Goal: Register for event/course

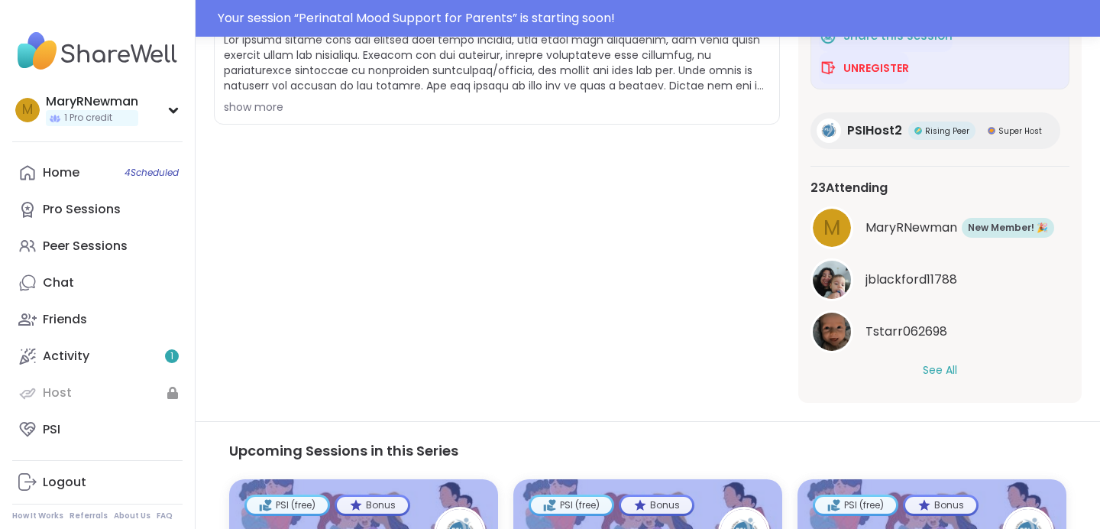
scroll to position [382, 0]
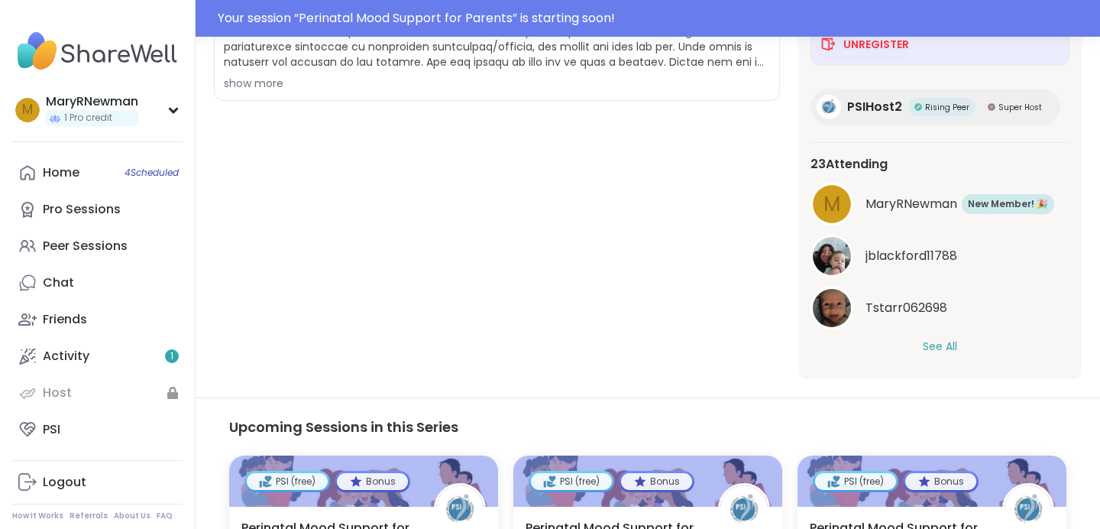
click at [939, 345] on button "See All" at bounding box center [940, 346] width 34 height 16
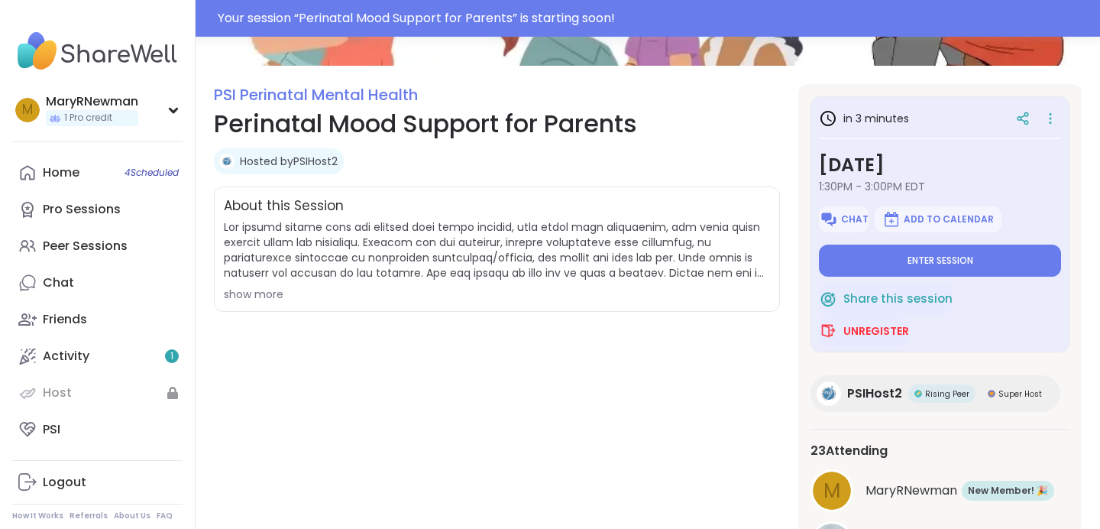
scroll to position [167, 0]
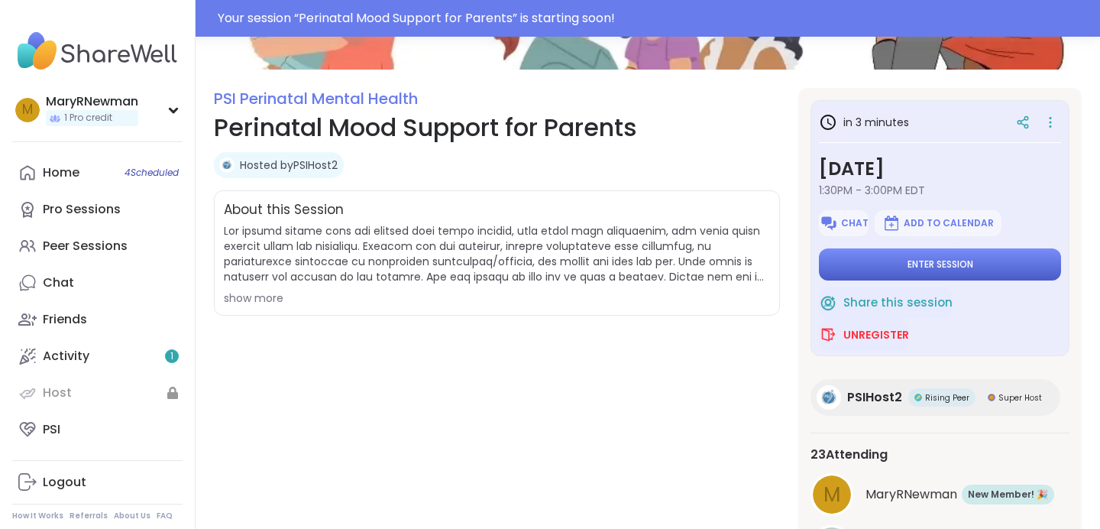
click at [935, 258] on span "Enter session" at bounding box center [941, 264] width 66 height 12
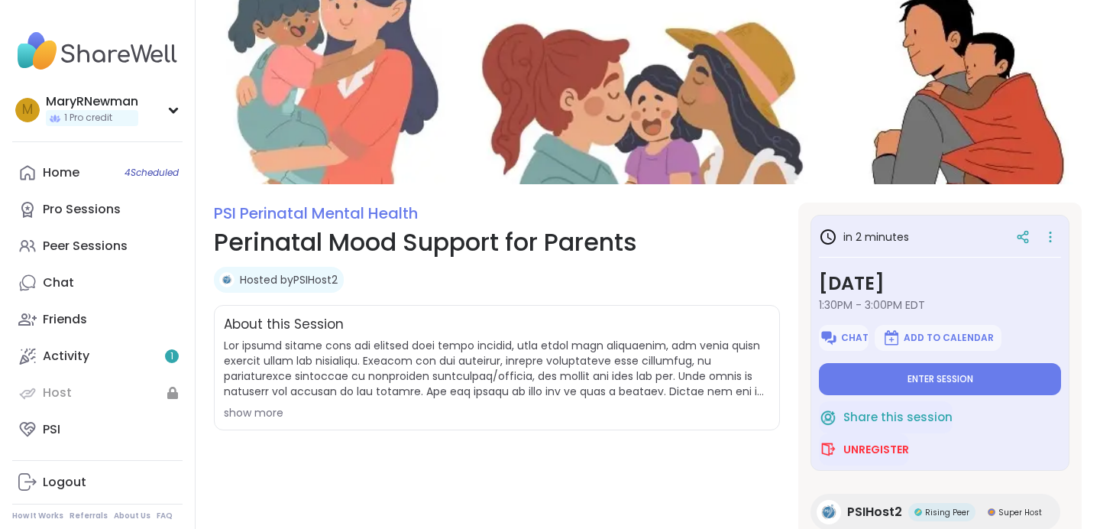
click at [218, 415] on div "About this Session show more" at bounding box center [497, 367] width 566 height 125
click at [241, 413] on div "show more" at bounding box center [497, 412] width 546 height 15
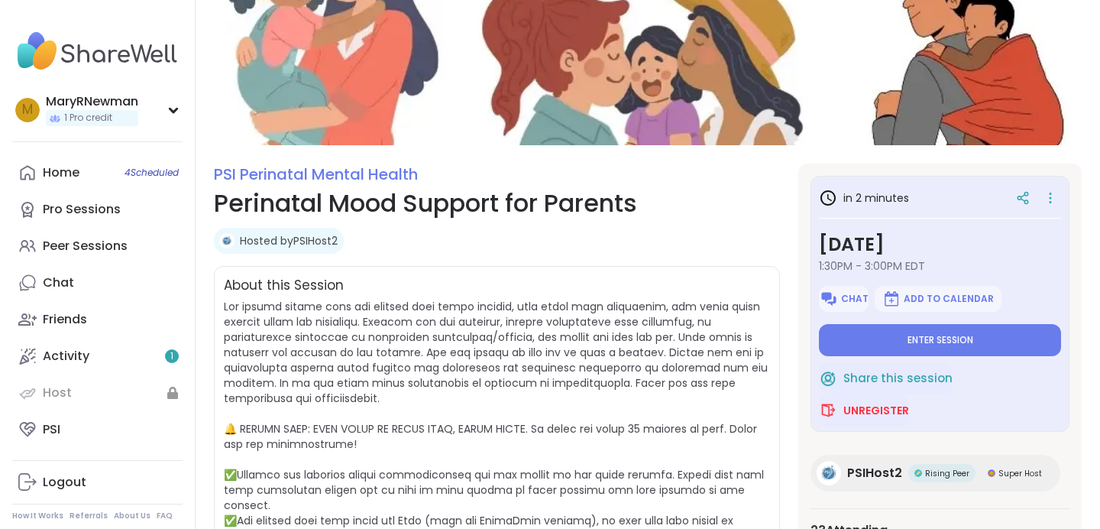
scroll to position [53, 0]
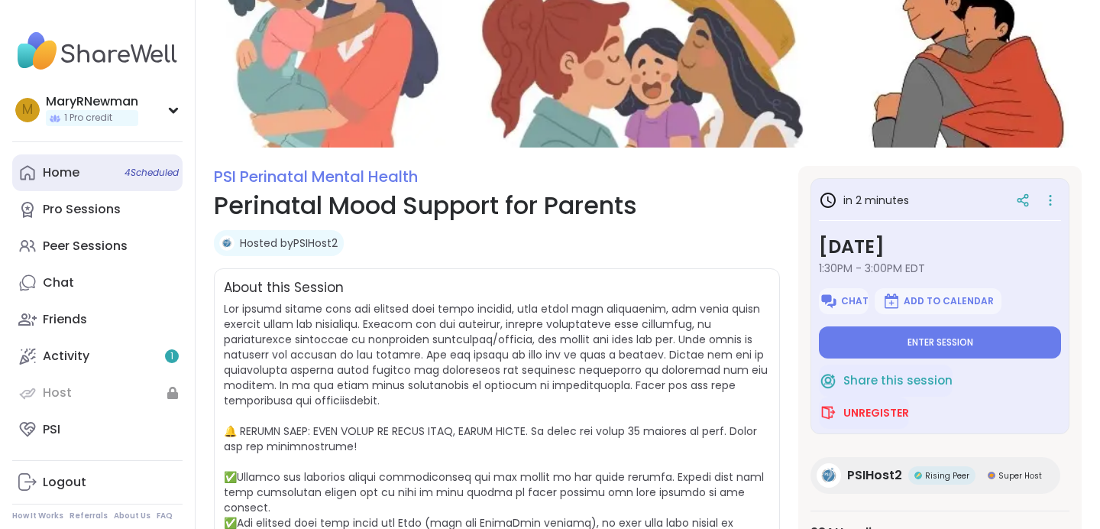
click at [47, 175] on div "Home 4 Scheduled" at bounding box center [61, 172] width 37 height 17
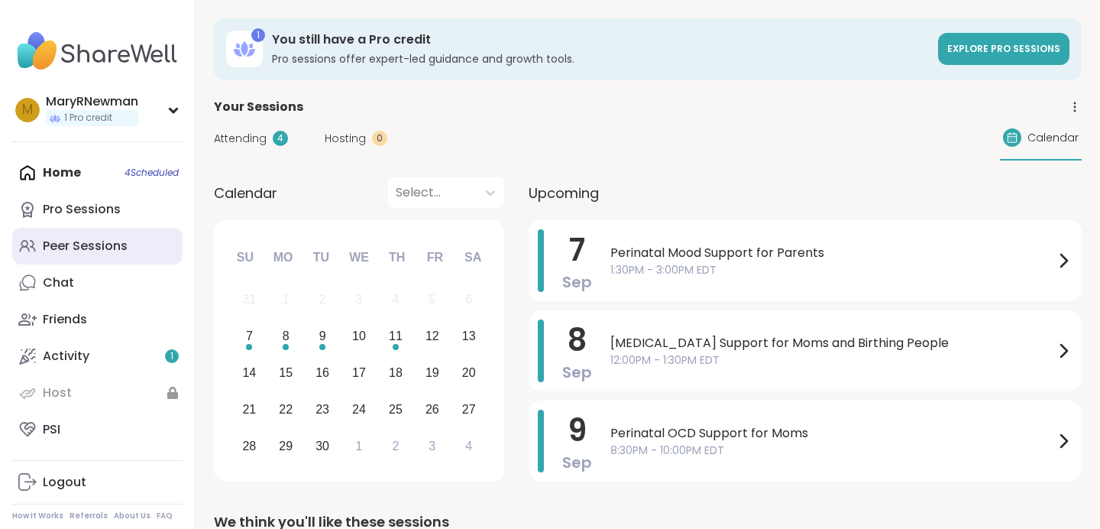
click at [157, 249] on link "Peer Sessions" at bounding box center [97, 246] width 170 height 37
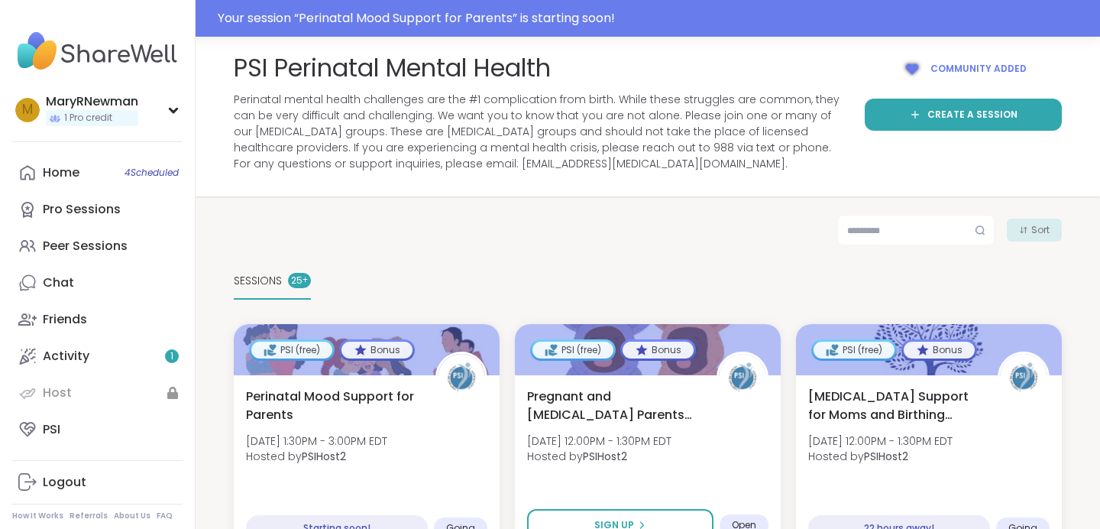
scroll to position [28, 0]
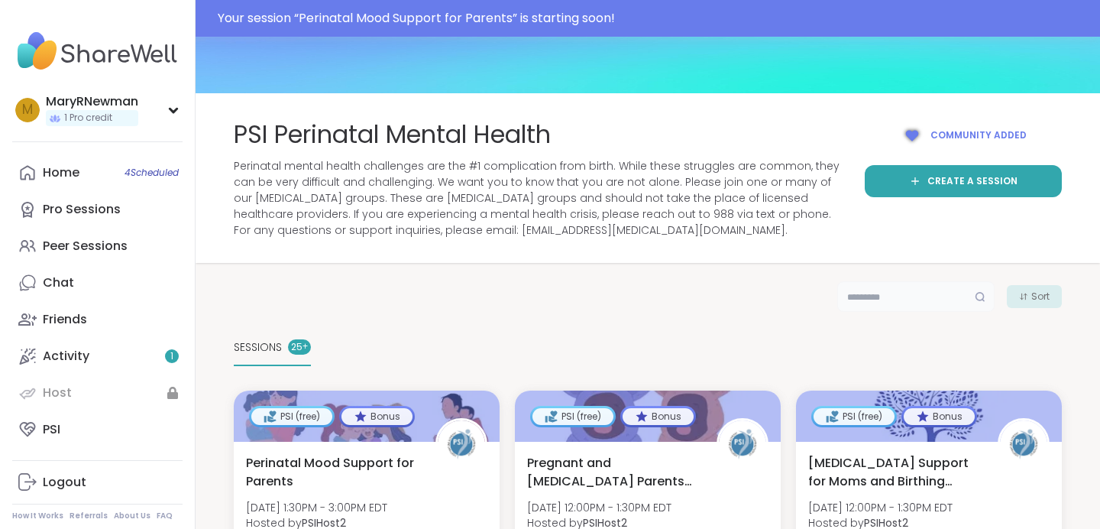
click at [880, 289] on input "text" at bounding box center [915, 296] width 157 height 31
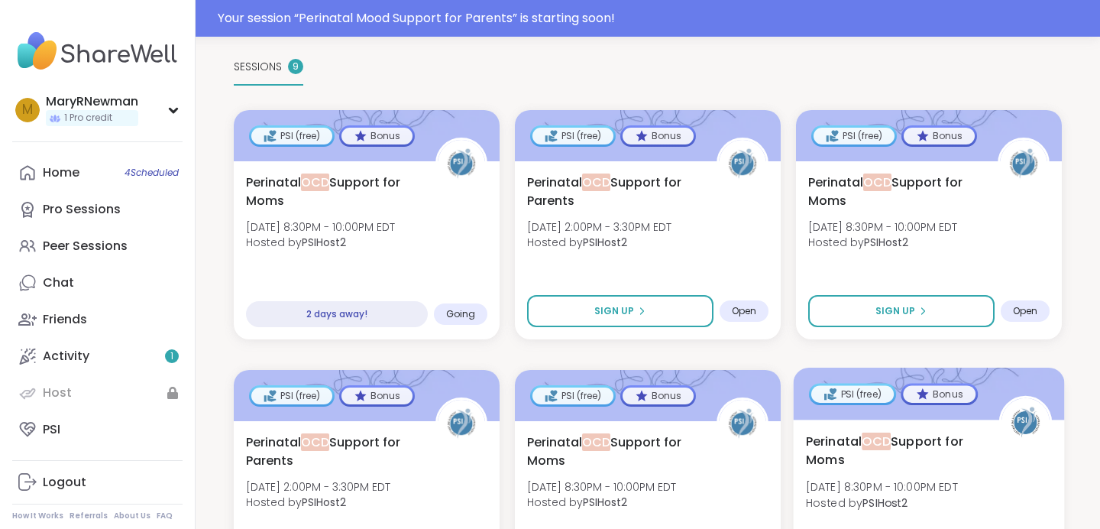
scroll to position [307, 0]
type input "***"
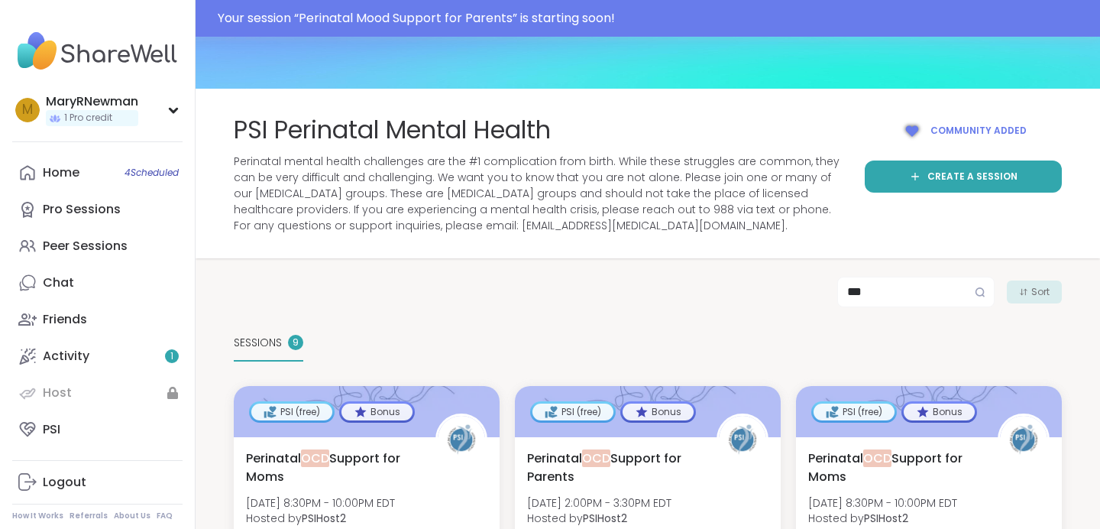
scroll to position [0, 0]
